Goal: Navigation & Orientation: Find specific page/section

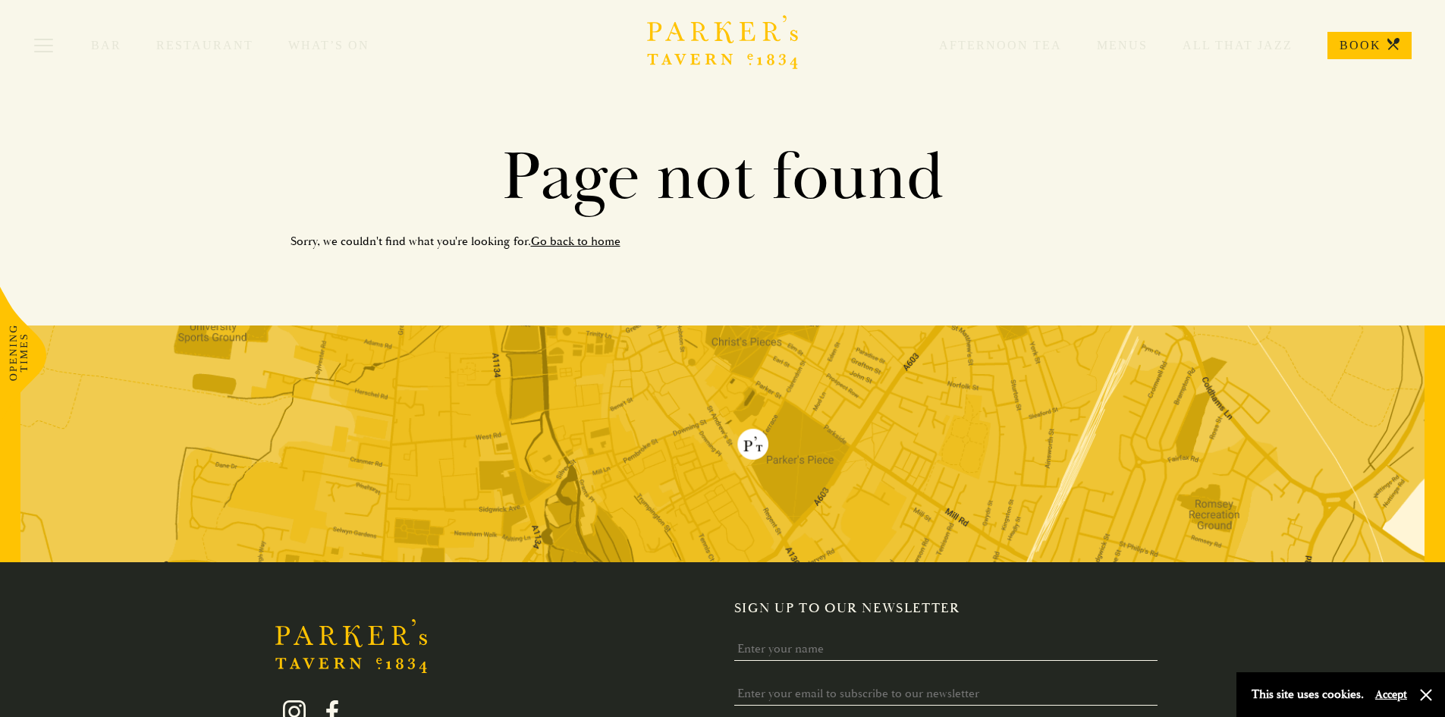
click at [762, 46] on icon "Brasserie Restaurant Cambridge | Parker's Tavern Cambridge Parker's Tavern is a…" at bounding box center [723, 42] width 152 height 54
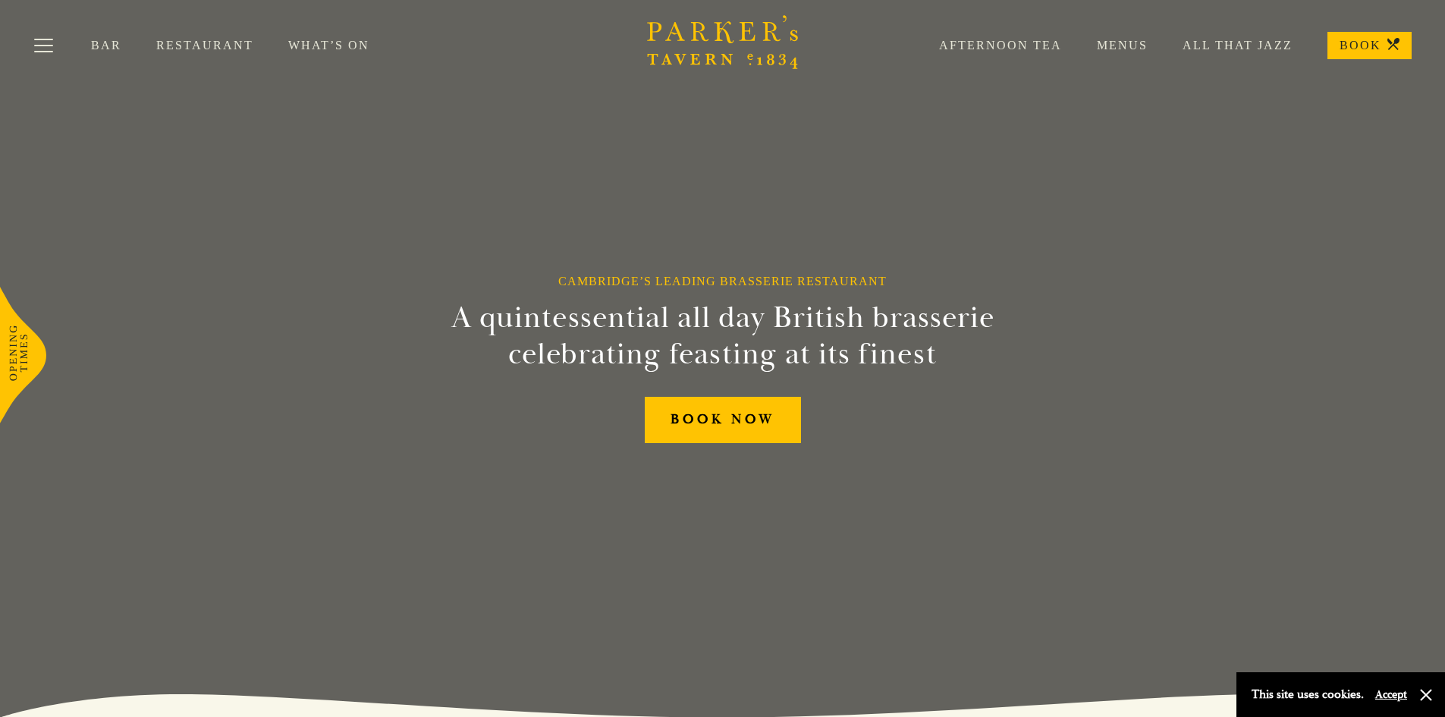
click at [1130, 41] on link "Menus" at bounding box center [1105, 45] width 86 height 15
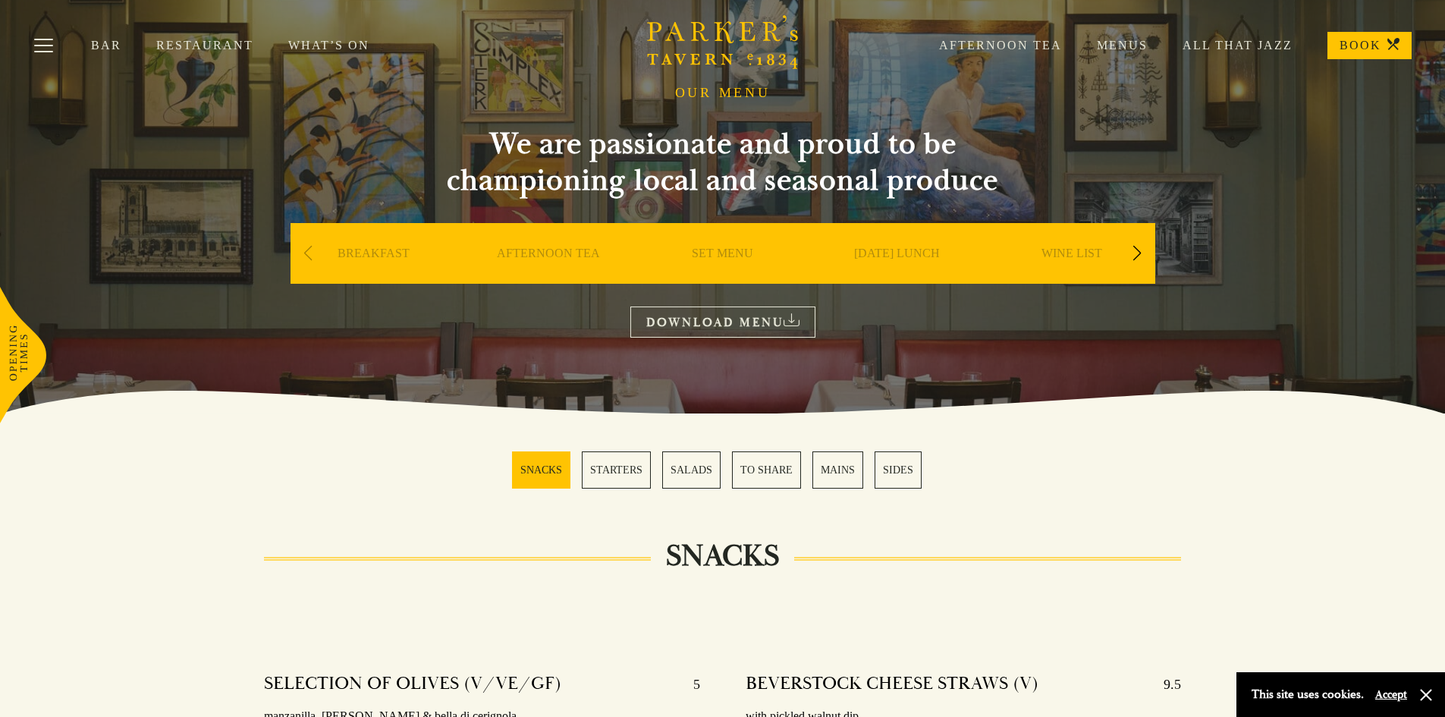
scroll to position [76, 0]
